Goal: Task Accomplishment & Management: Manage account settings

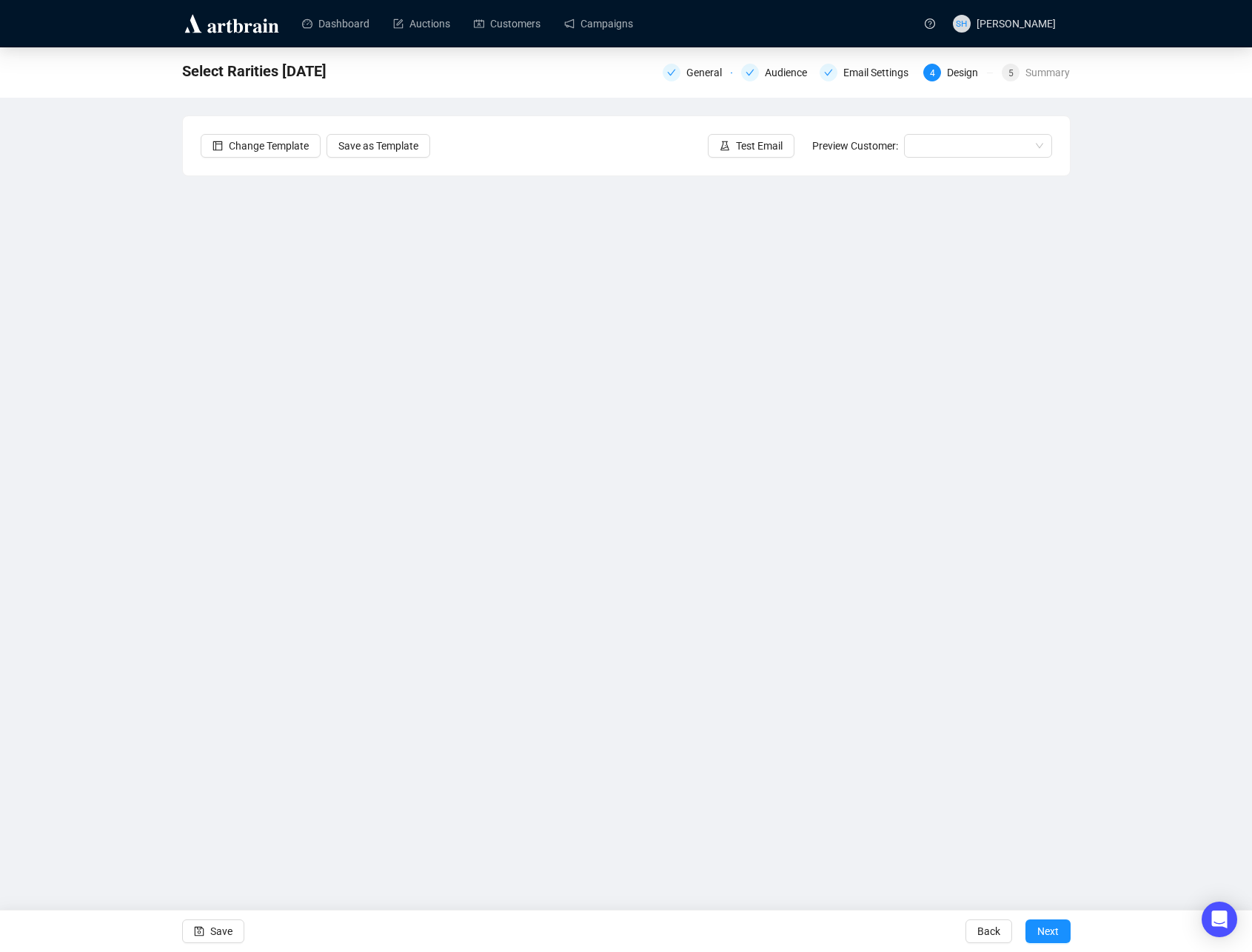
click at [640, 849] on div "Dashboard Auctions Customers Campaigns SH [PERSON_NAME] Select Rarities [DATE] …" at bounding box center [626, 476] width 1252 height 952
click at [1154, 265] on div "Select Rarities [DATE] General Audience Email Settings 4 Design 5 Summary Chang…" at bounding box center [626, 407] width 1252 height 719
click at [1159, 460] on div "Select Rarities [DATE] General Audience Email Settings 4 Design 5 Summary Chang…" at bounding box center [626, 407] width 1252 height 719
click at [940, 146] on input "search" at bounding box center [971, 146] width 117 height 22
click at [531, 124] on div "Change Template Save as Template Test Email Preview Customer:" at bounding box center [626, 146] width 887 height 59
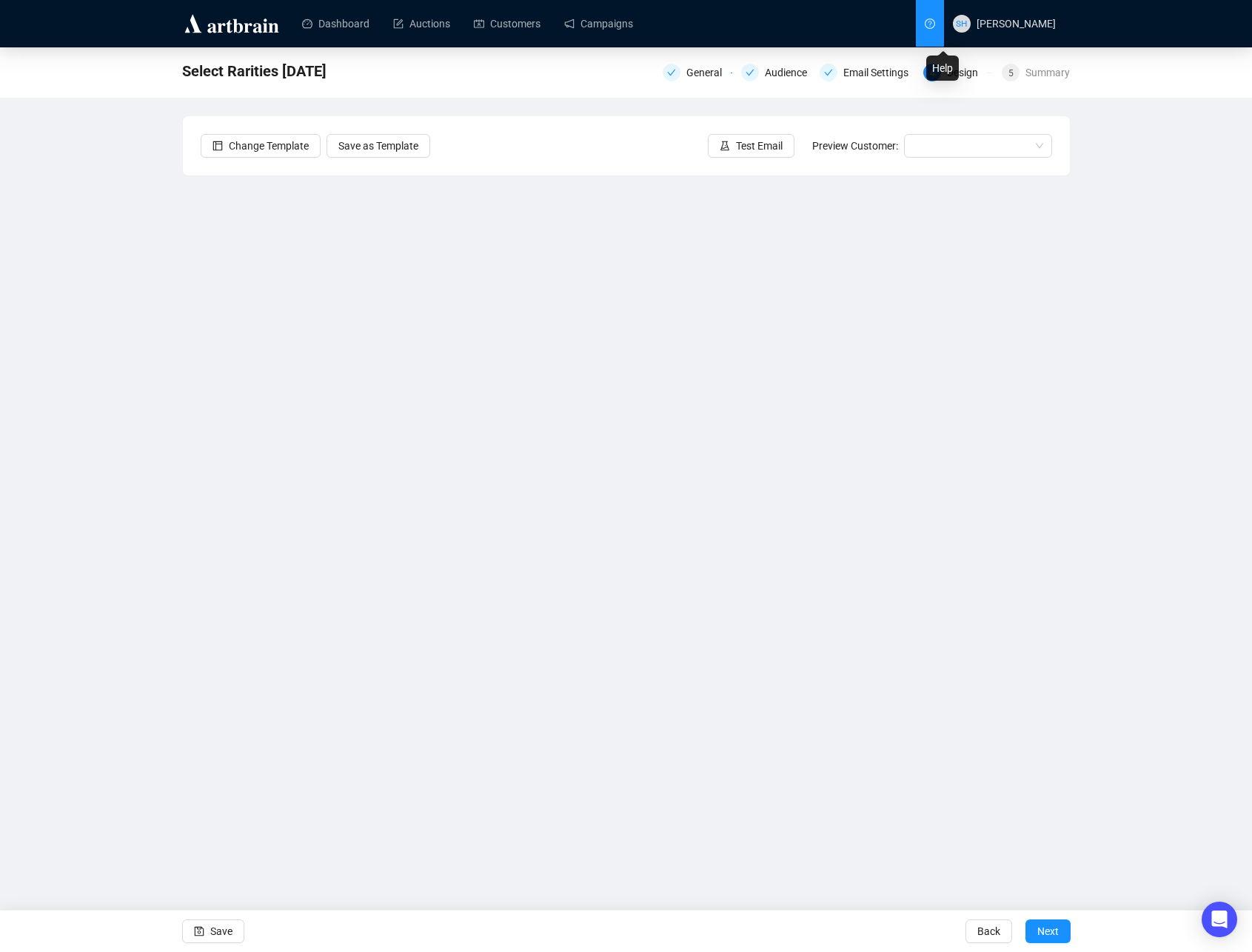
click at [932, 23] on icon "question-circle" at bounding box center [930, 24] width 4 height 6
click at [706, 846] on div "Dashboard Auctions Customers Campaigns SH [PERSON_NAME] Select Rarities [DATE] …" at bounding box center [626, 476] width 1252 height 952
click at [1143, 351] on div "Select Rarities [DATE] General Audience Email Settings 4 Design 5 Summary Chang…" at bounding box center [626, 407] width 1252 height 719
click at [1131, 467] on div "Select Rarities [DATE] General Audience Email Settings 4 Design 5 Summary Chang…" at bounding box center [626, 407] width 1252 height 719
click at [964, 74] on div "Design" at bounding box center [967, 72] width 40 height 17
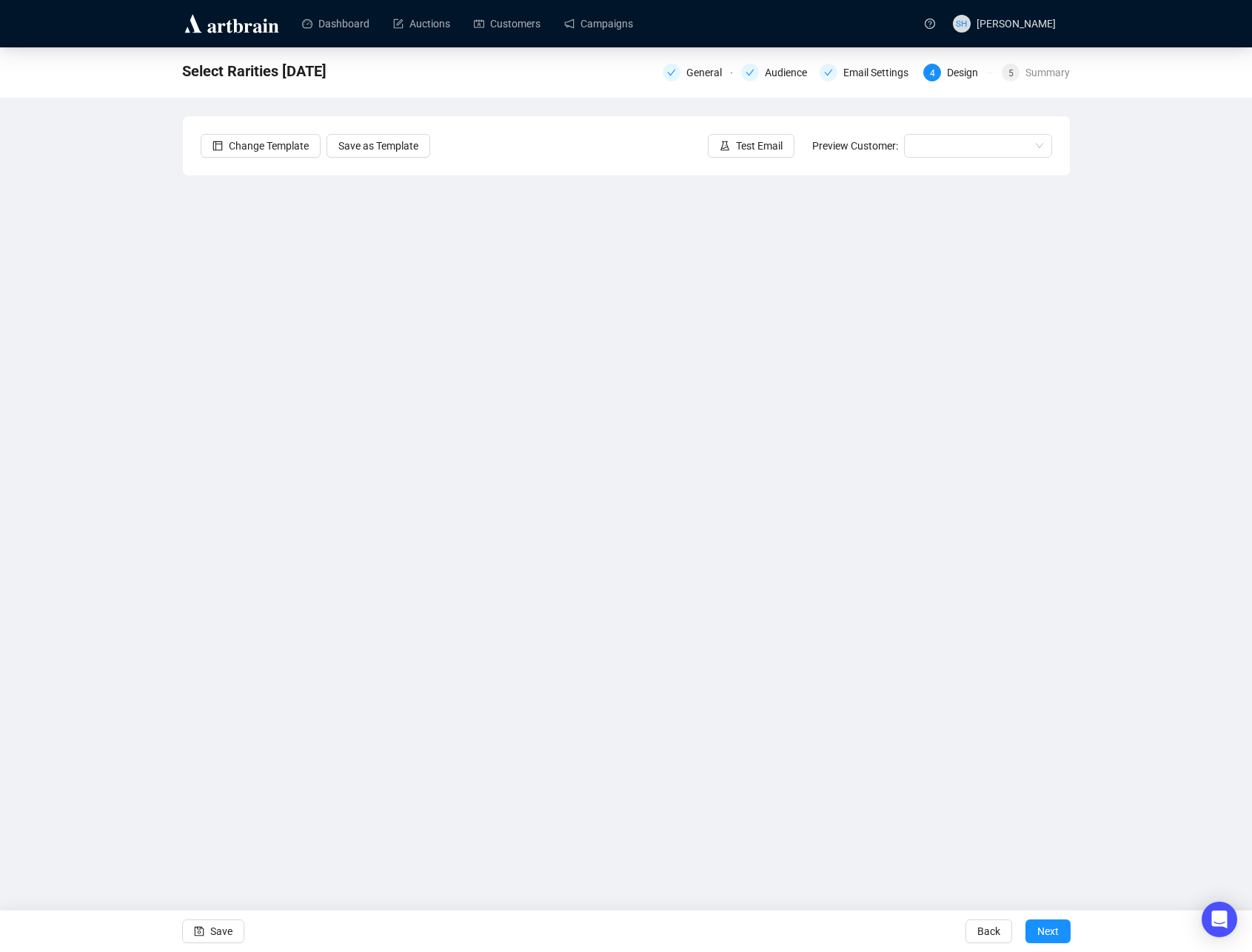
click at [611, 853] on div "Dashboard Auctions Customers Campaigns SH [PERSON_NAME] Select Rarities [DATE] …" at bounding box center [626, 476] width 1252 height 952
click at [741, 143] on span "Test Email" at bounding box center [759, 146] width 46 height 16
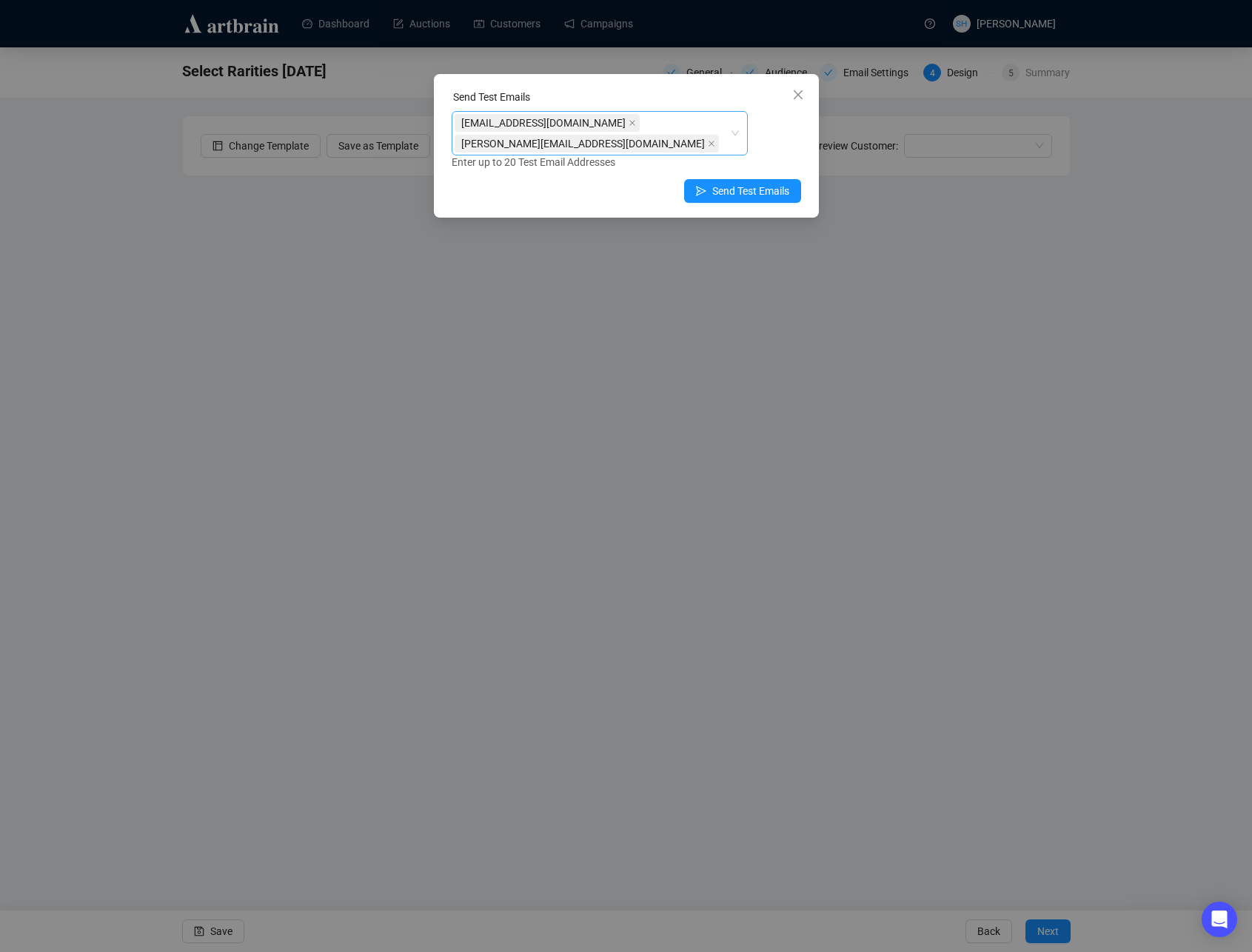
drag, startPoint x: 589, startPoint y: 120, endPoint x: 593, endPoint y: 133, distance: 13.6
click at [589, 120] on span "[EMAIL_ADDRESS][DOMAIN_NAME]" at bounding box center [547, 122] width 185 height 17
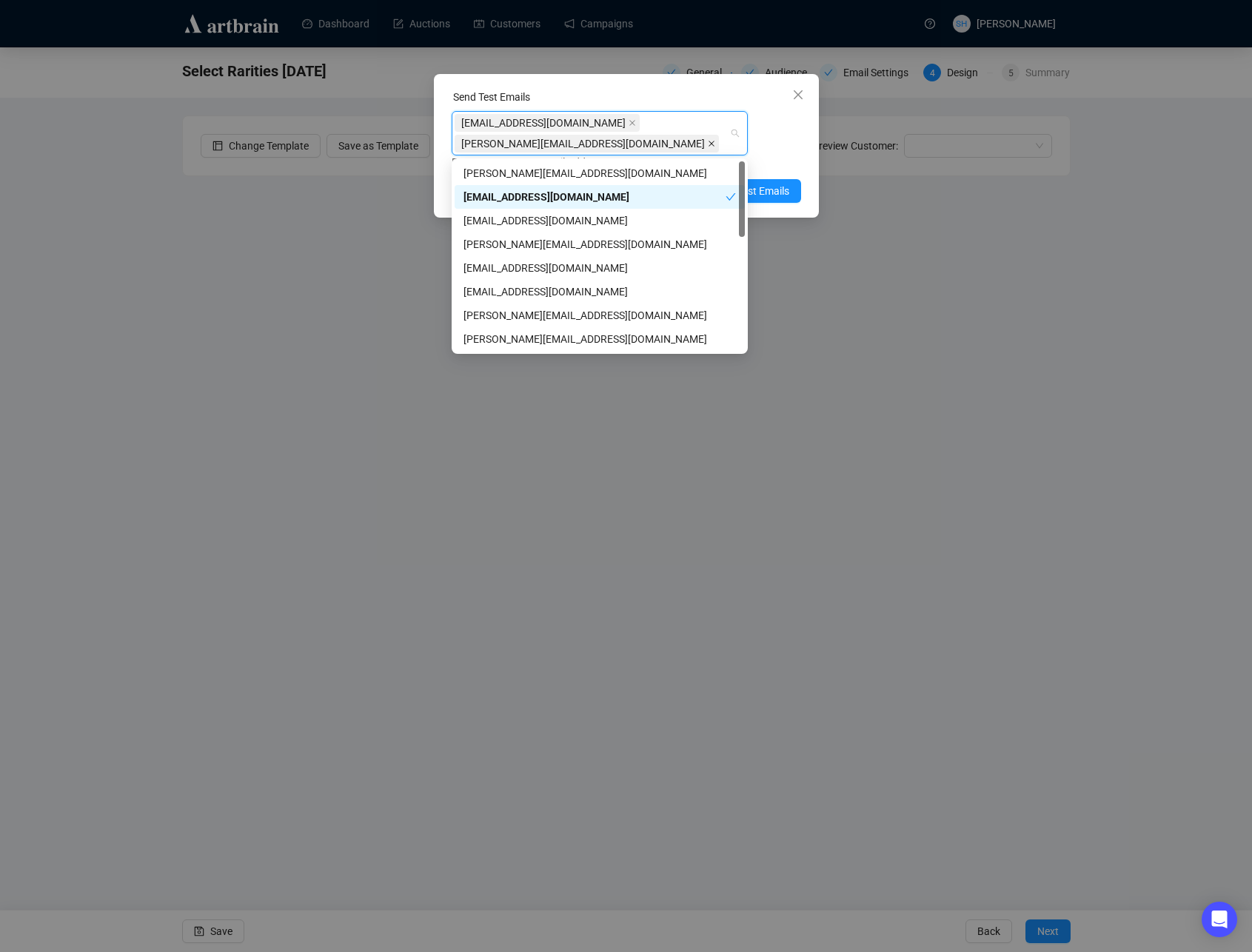
click at [708, 142] on icon "close" at bounding box center [712, 143] width 8 height 8
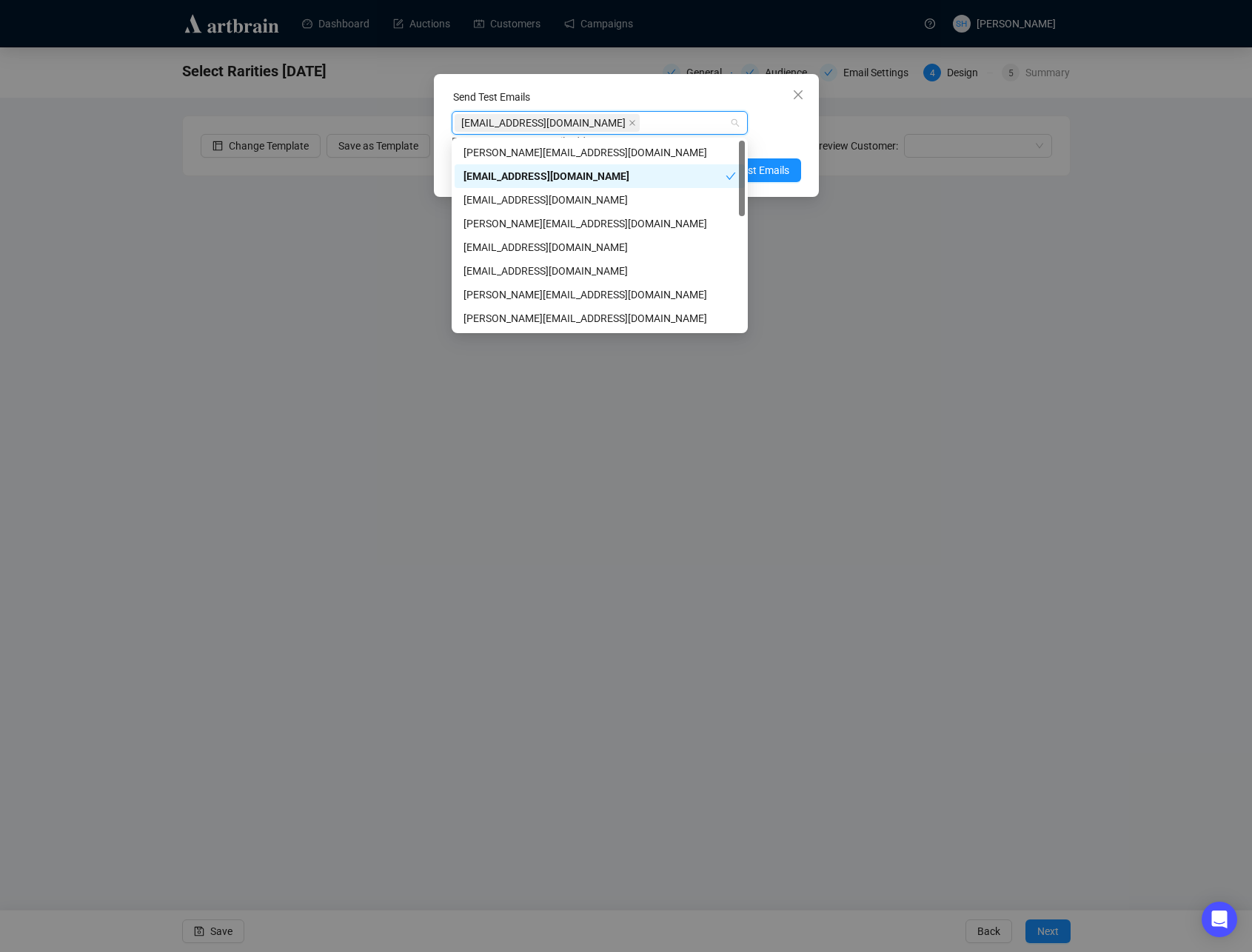
click at [630, 121] on icon "close" at bounding box center [633, 123] width 6 height 6
paste input "[PERSON_NAME][EMAIL_ADDRESS][DOMAIN_NAME]"
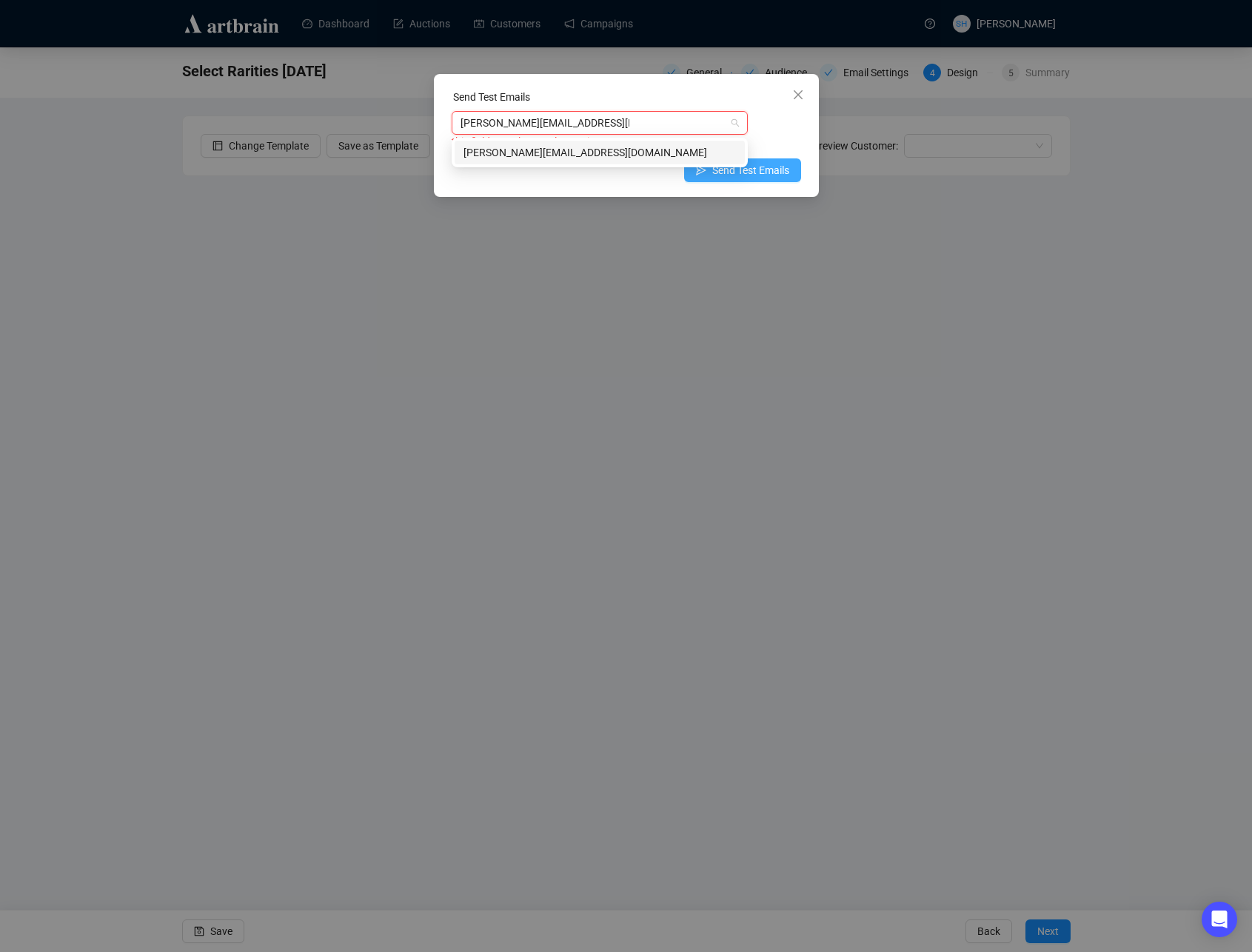
type input "[PERSON_NAME][EMAIL_ADDRESS][DOMAIN_NAME]"
click at [763, 171] on span "Send Test Emails" at bounding box center [750, 170] width 77 height 16
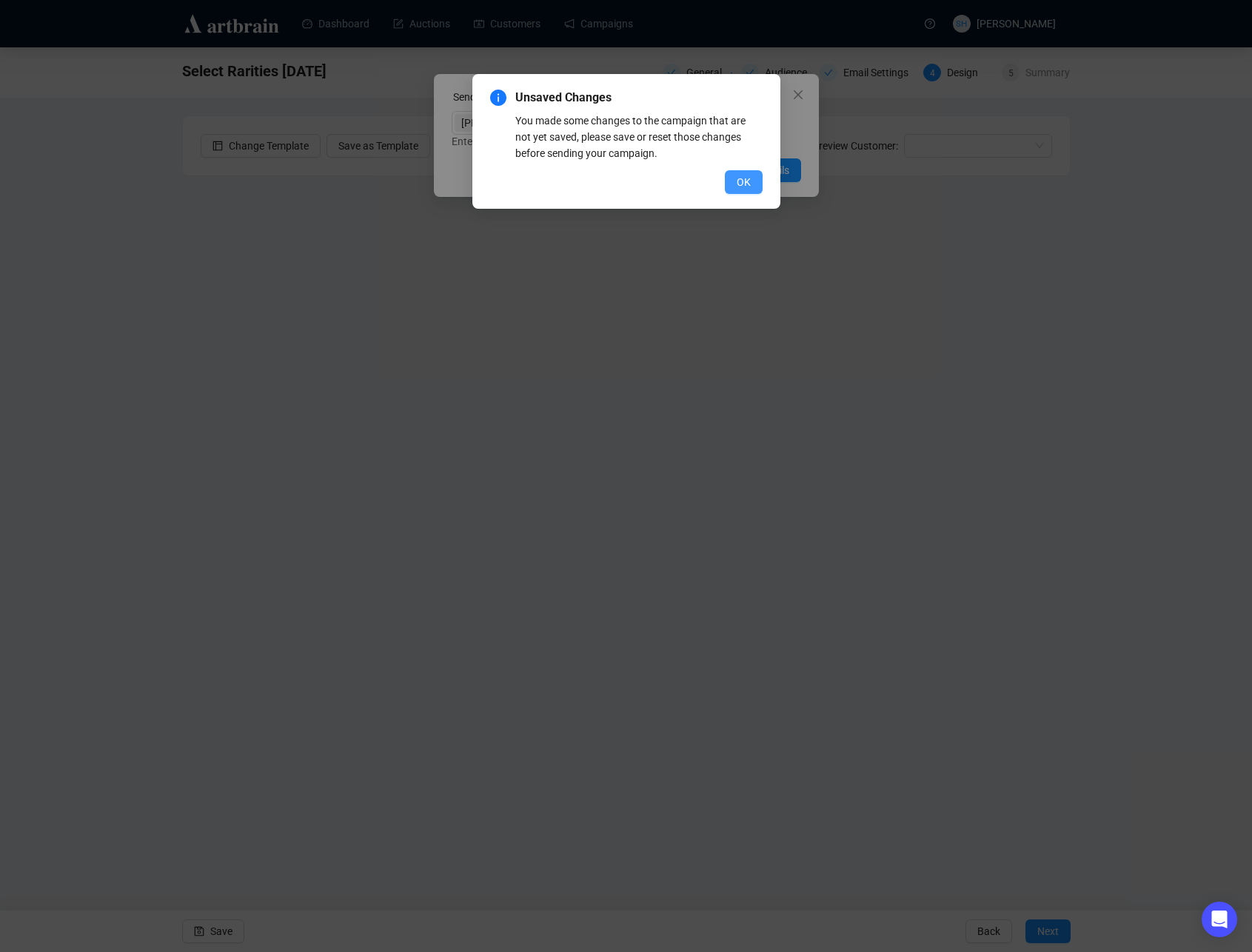
click at [740, 184] on span "OK" at bounding box center [744, 181] width 14 height 16
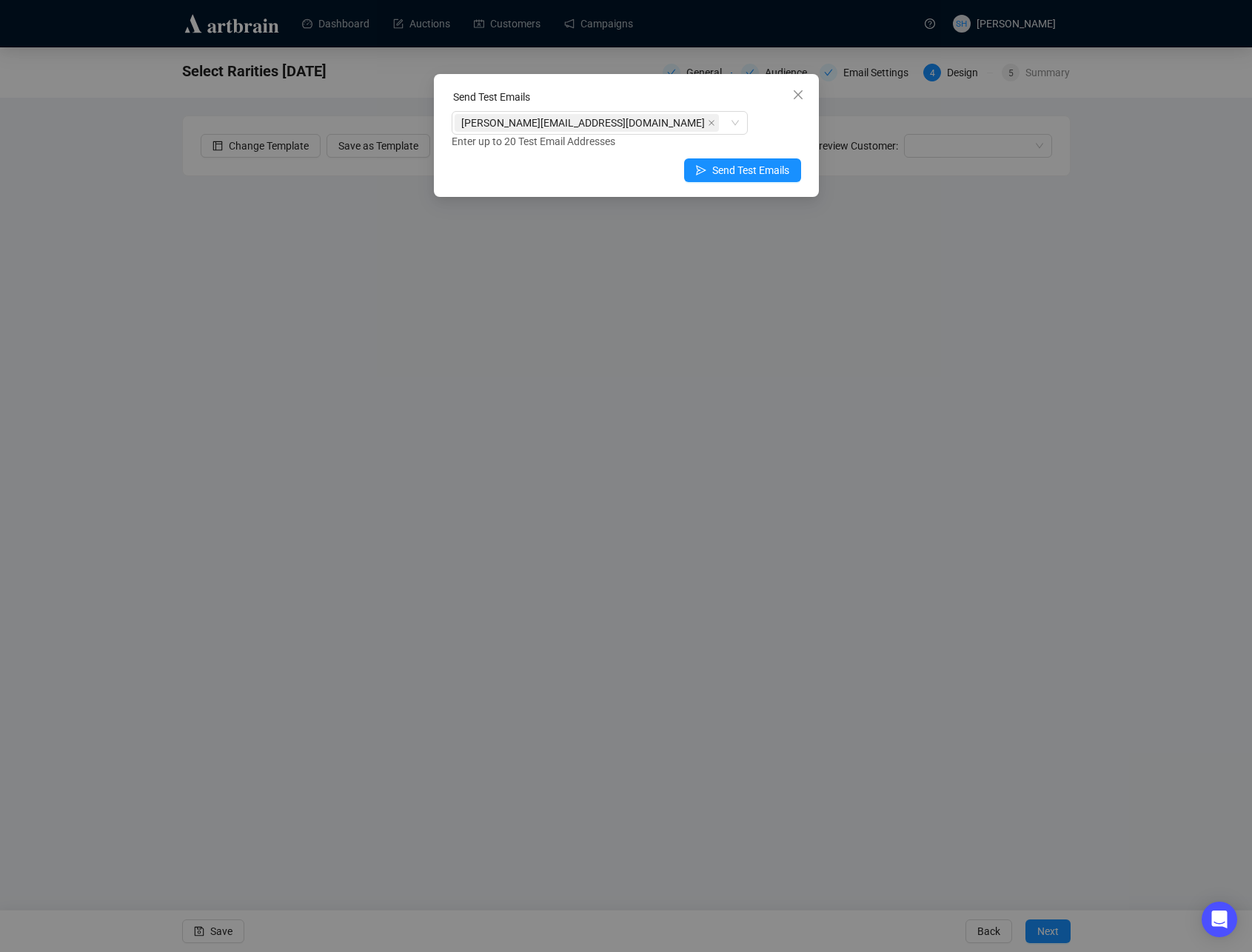
drag, startPoint x: 795, startPoint y: 89, endPoint x: 785, endPoint y: 139, distance: 51.0
click at [795, 89] on icon "close" at bounding box center [798, 95] width 12 height 12
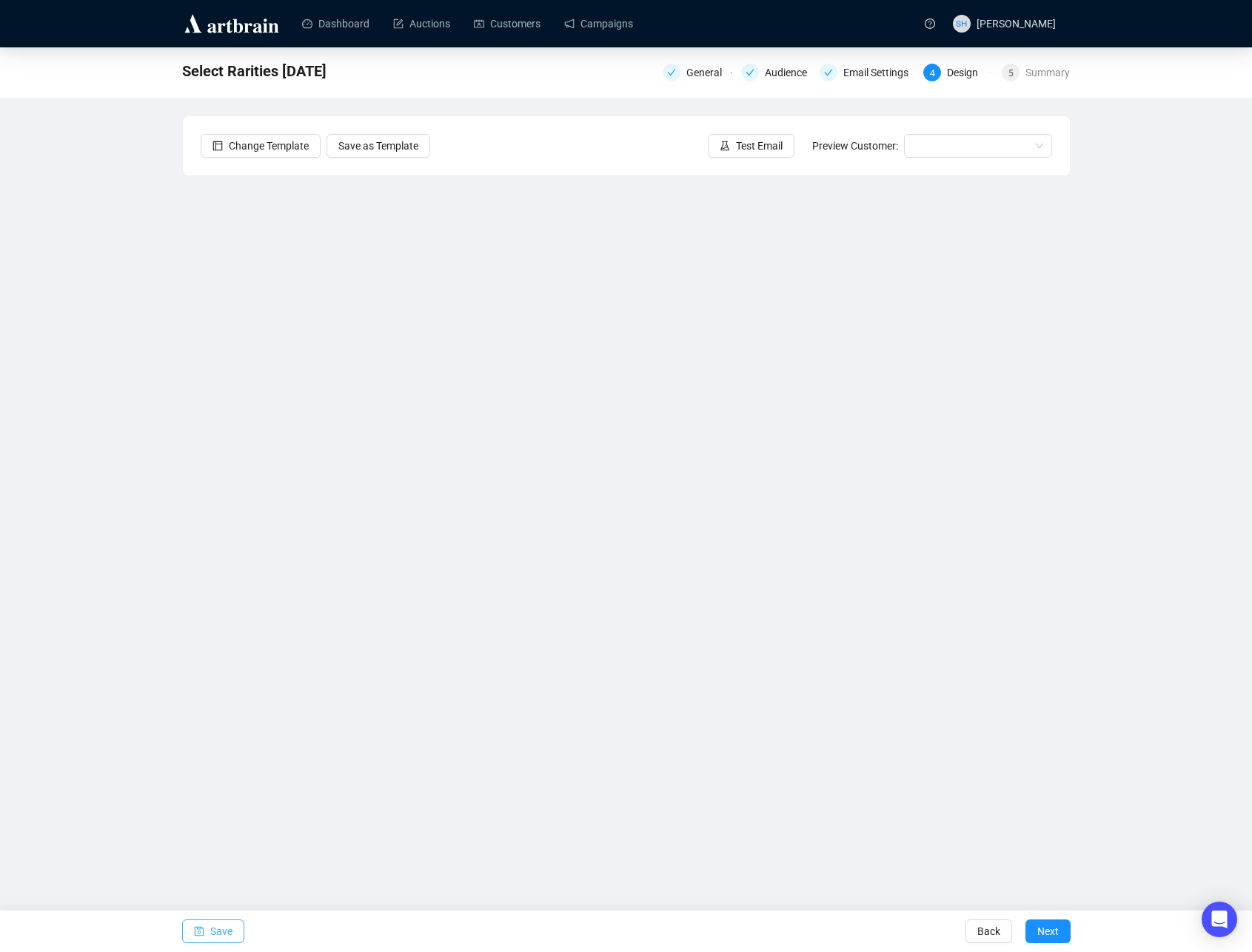
click at [205, 932] on button "Save" at bounding box center [213, 931] width 62 height 24
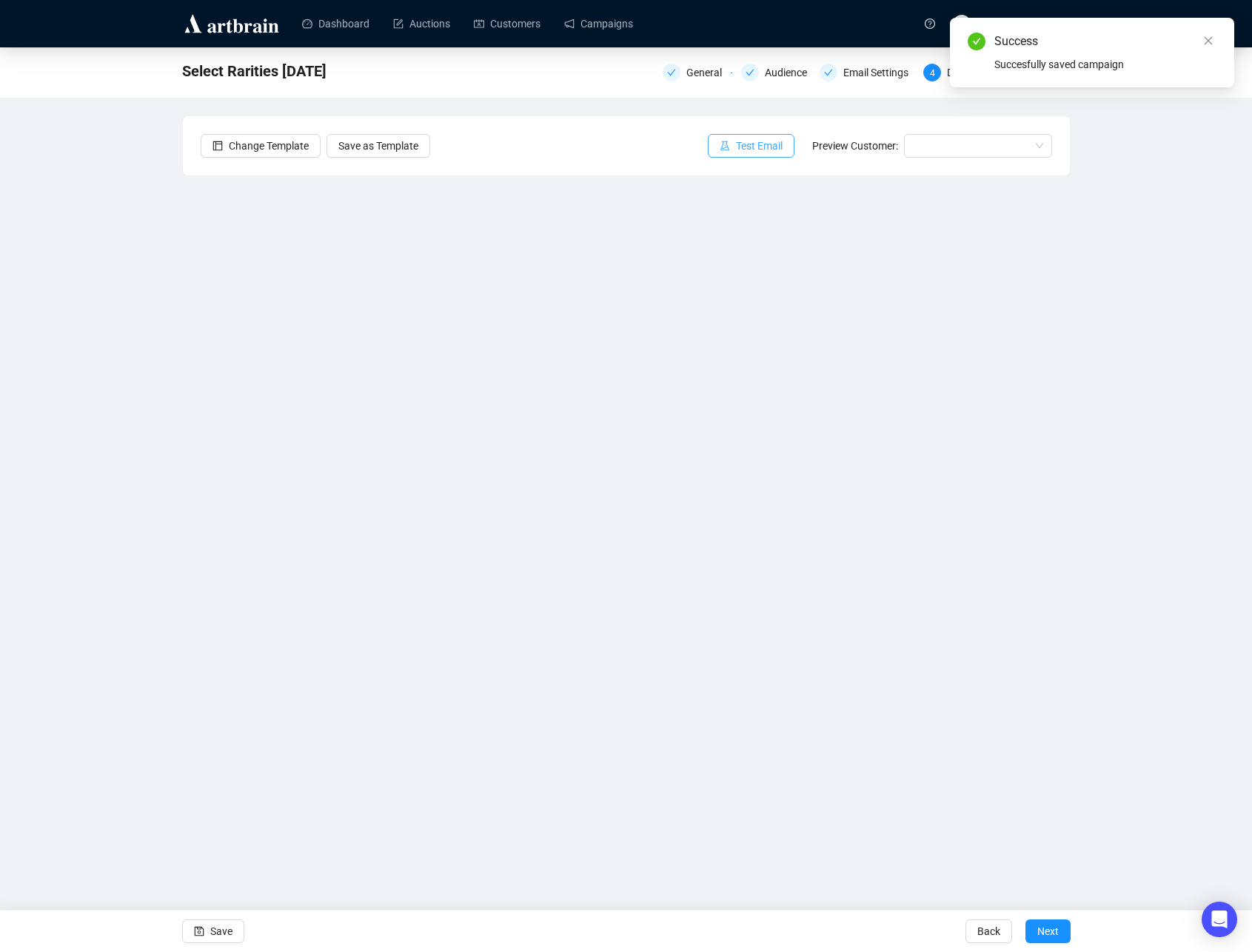
click at [740, 144] on span "Test Email" at bounding box center [759, 146] width 46 height 16
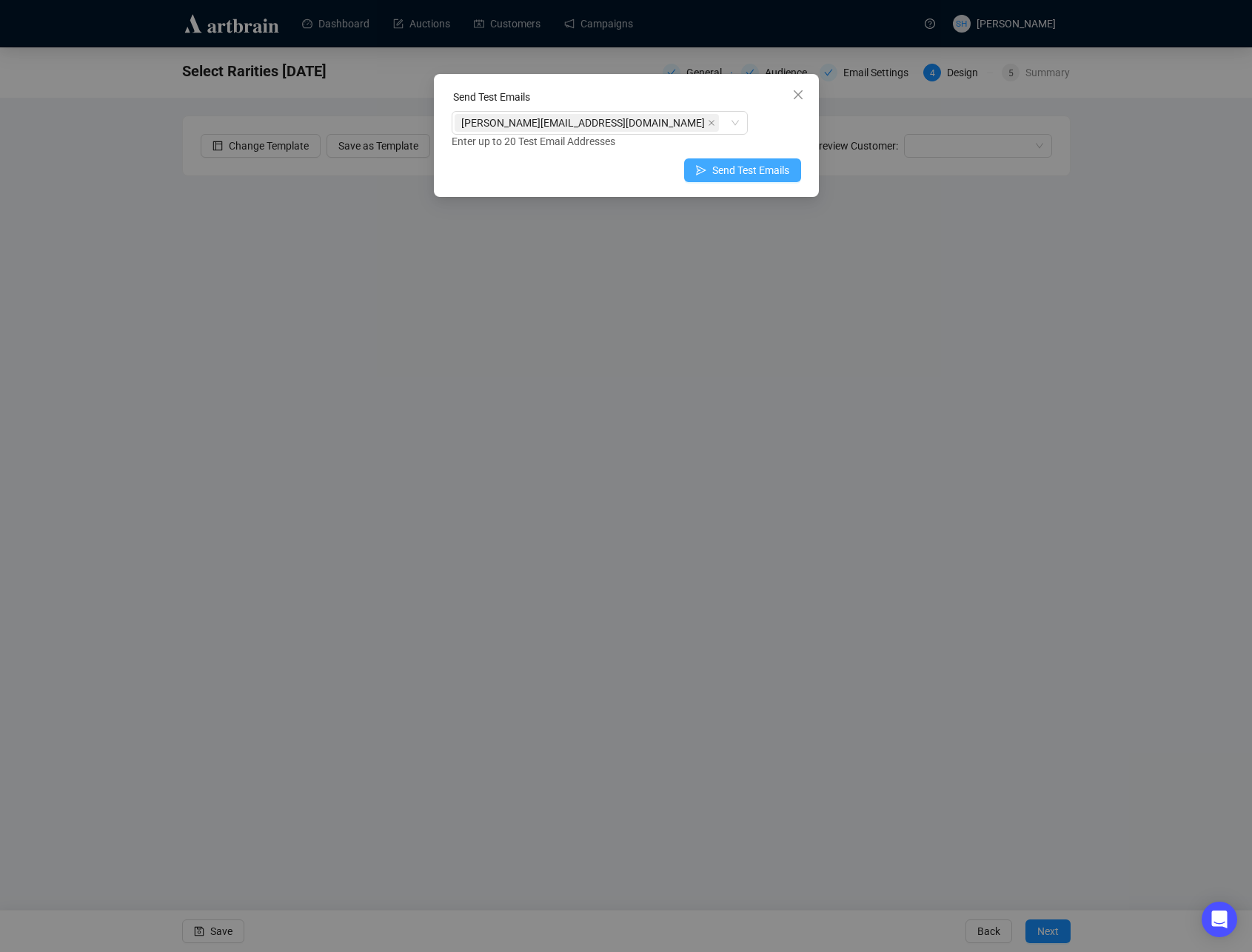
click at [729, 169] on span "Send Test Emails" at bounding box center [750, 170] width 77 height 16
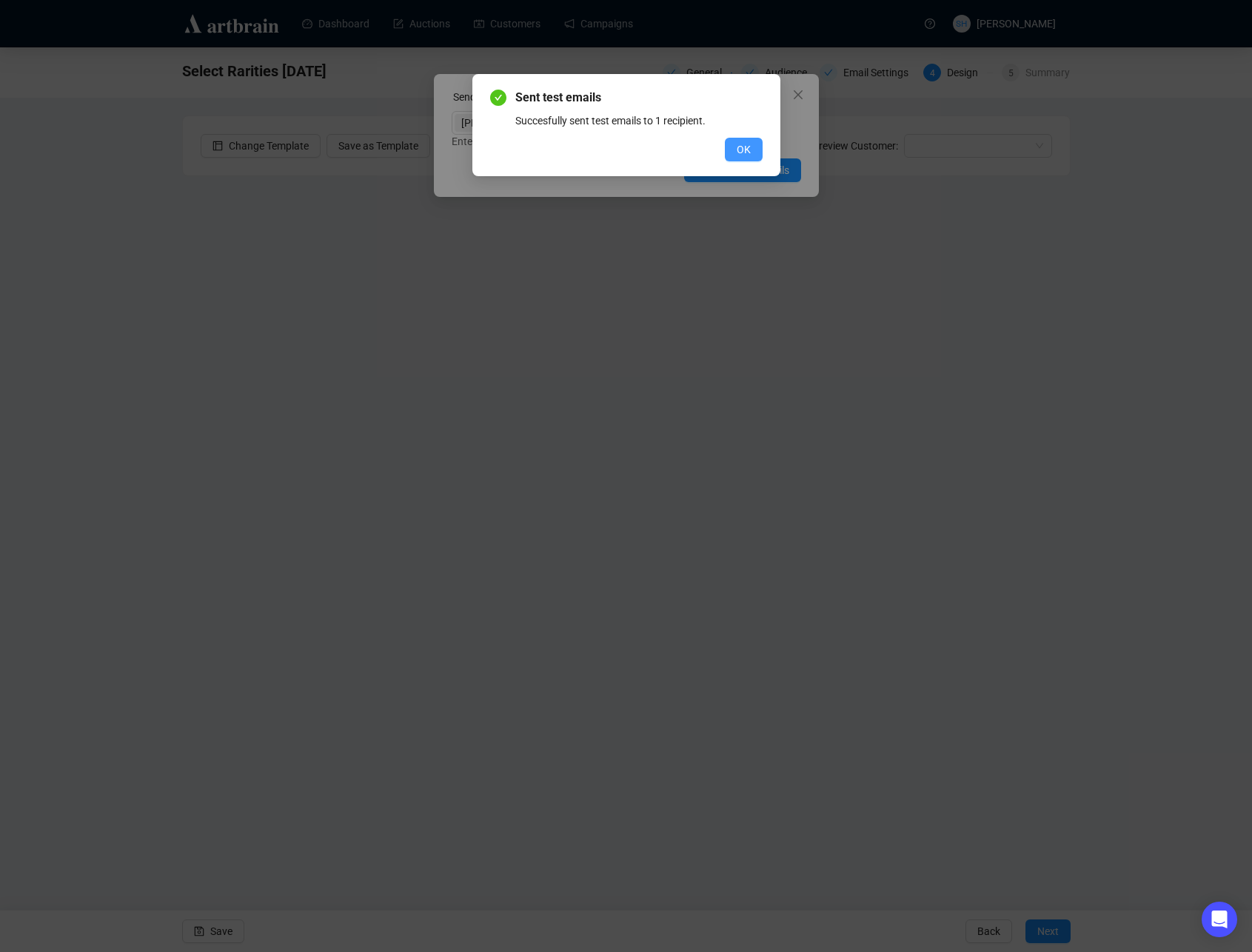
click at [738, 148] on span "OK" at bounding box center [744, 149] width 14 height 16
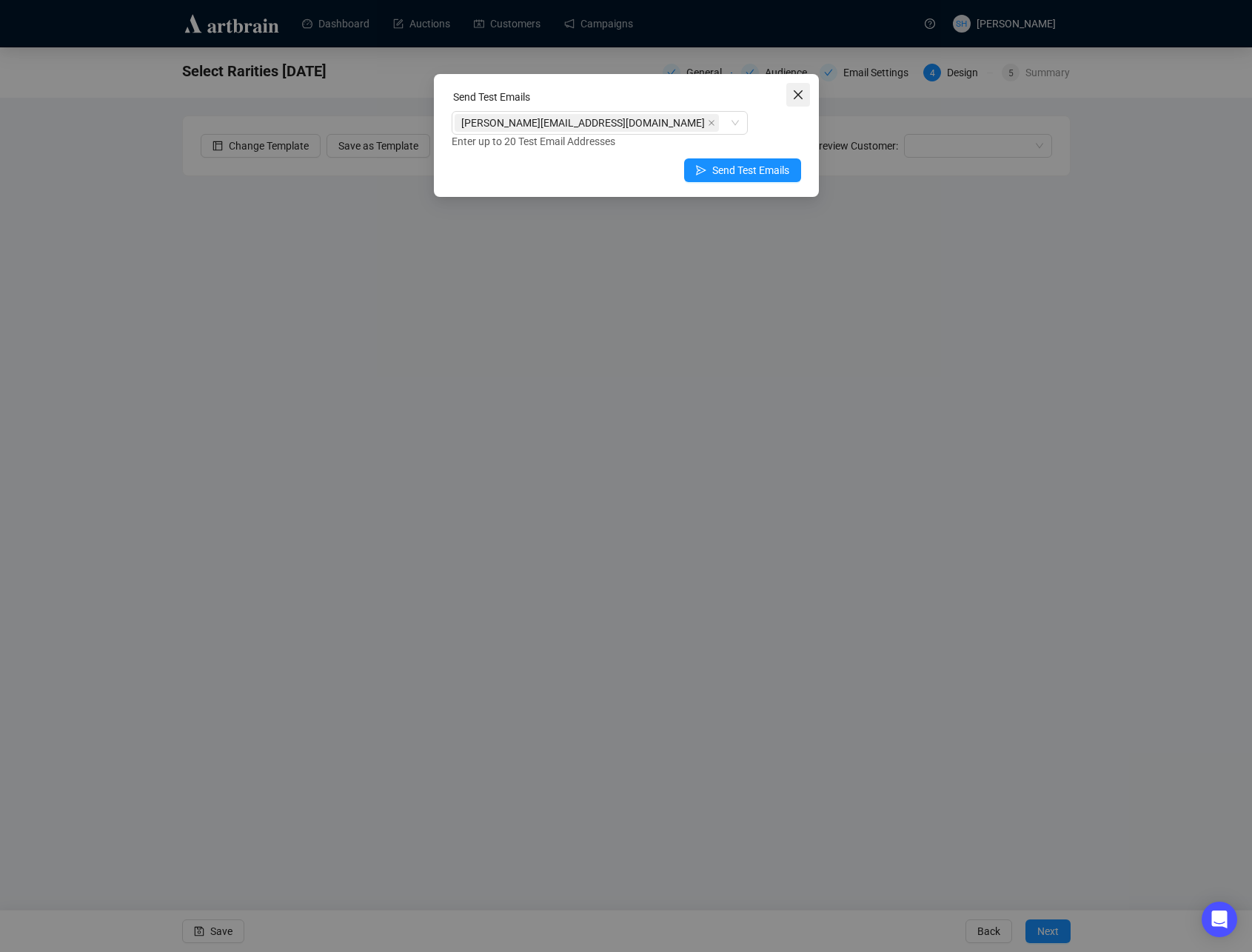
click at [796, 97] on icon "close" at bounding box center [798, 95] width 12 height 12
